Goal: Task Accomplishment & Management: Use online tool/utility

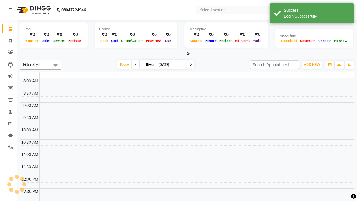
select select "en"
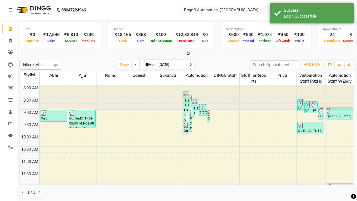
click at [11, 10] on icon at bounding box center [10, 10] width 3 height 4
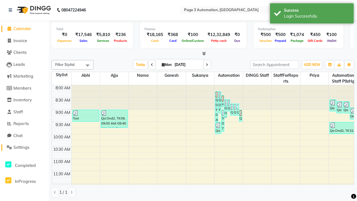
click at [24, 147] on span "Settings" at bounding box center [21, 147] width 16 height 5
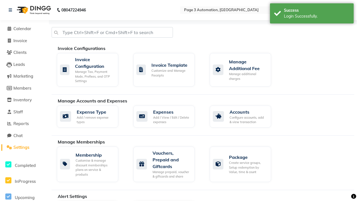
select select "2: 15"
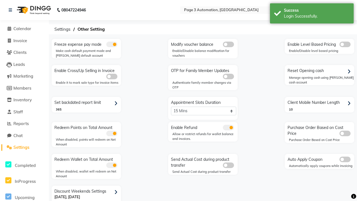
scroll to position [12, 0]
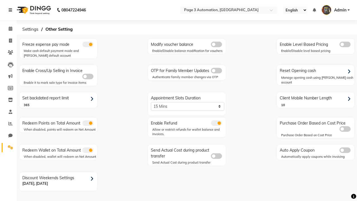
scroll to position [0, 0]
click at [8, 40] on span at bounding box center [11, 41] width 10 height 6
select select "2774"
select select "service"
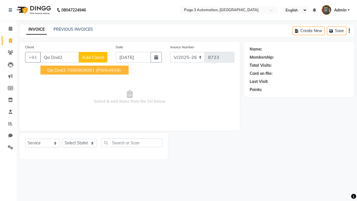
click at [85, 70] on ngb-highlight "7090909091" at bounding box center [81, 70] width 28 height 6
type input "7090909091"
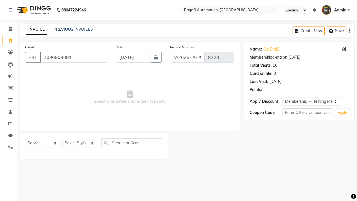
select select "0:"
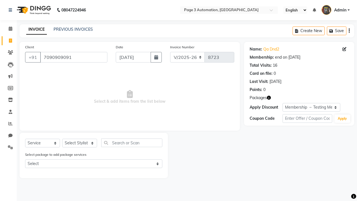
select select "90256"
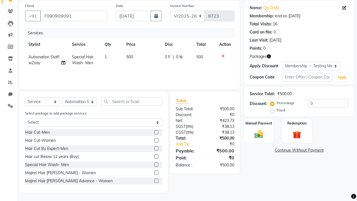
checkbox input "false"
click at [259, 123] on label "Manual Payment" at bounding box center [259, 122] width 28 height 5
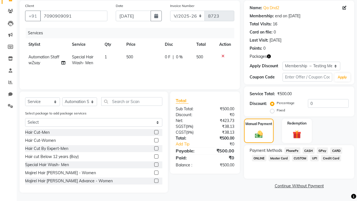
click at [309, 150] on span "CASH" at bounding box center [309, 150] width 12 height 6
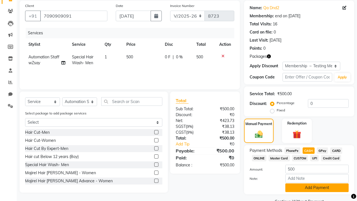
click at [317, 188] on button "Add Payment" at bounding box center [317, 187] width 63 height 9
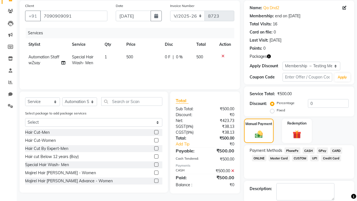
checkbox input "false"
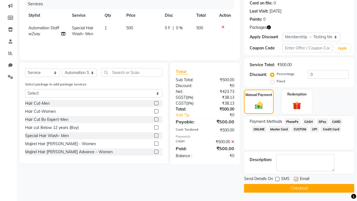
click at [296, 179] on label at bounding box center [296, 179] width 4 height 4
click at [296, 179] on input "checkbox" at bounding box center [296, 180] width 4 height 4
checkbox input "false"
click at [299, 188] on button "Checkout" at bounding box center [299, 188] width 110 height 9
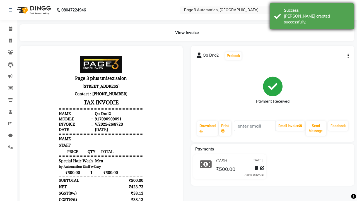
click at [312, 14] on div "[PERSON_NAME] created successfully." at bounding box center [317, 19] width 66 height 12
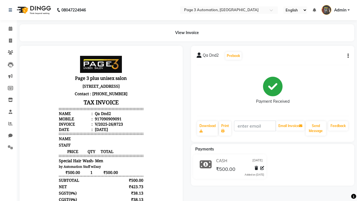
click at [347, 56] on button "button" at bounding box center [347, 56] width 3 height 6
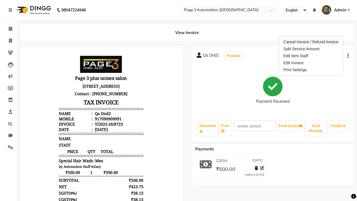
click at [311, 42] on div "Cancel Invoice / Refund Invoice" at bounding box center [310, 42] width 57 height 7
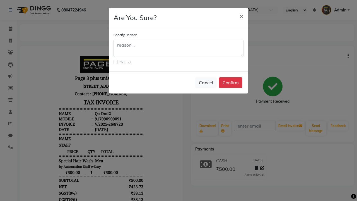
click at [115, 62] on label at bounding box center [116, 62] width 4 height 4
click at [115, 62] on input "checkbox" at bounding box center [116, 62] width 4 height 4
checkbox input "true"
